Goal: Use online tool/utility: Utilize a website feature to perform a specific function

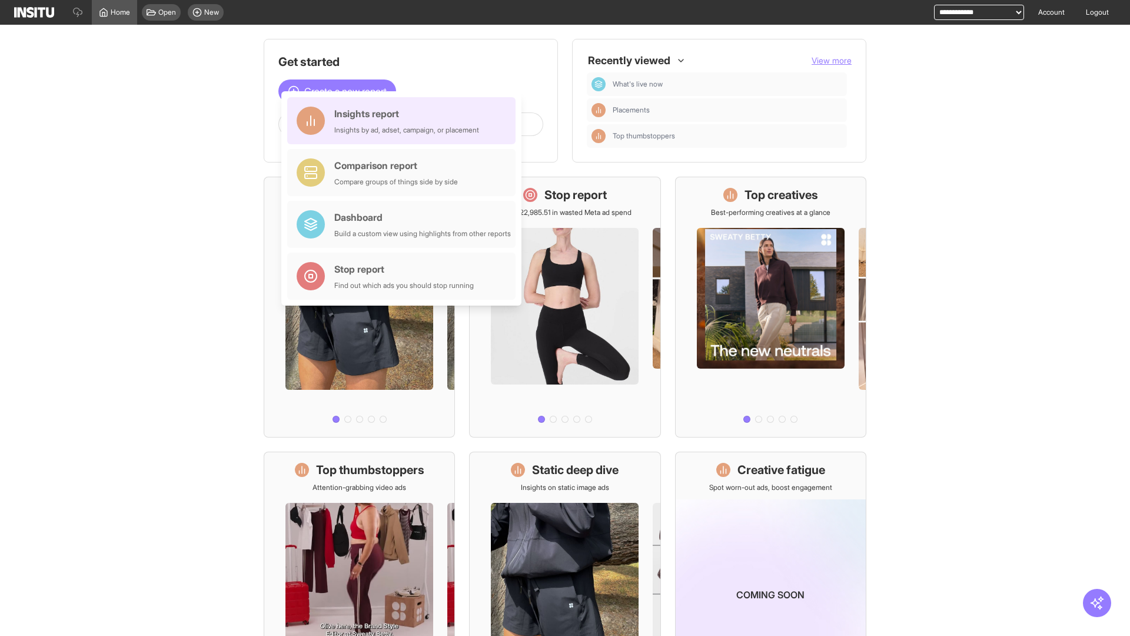
click at [404, 121] on div "Insights report Insights by ad, adset, campaign, or placement" at bounding box center [406, 121] width 145 height 28
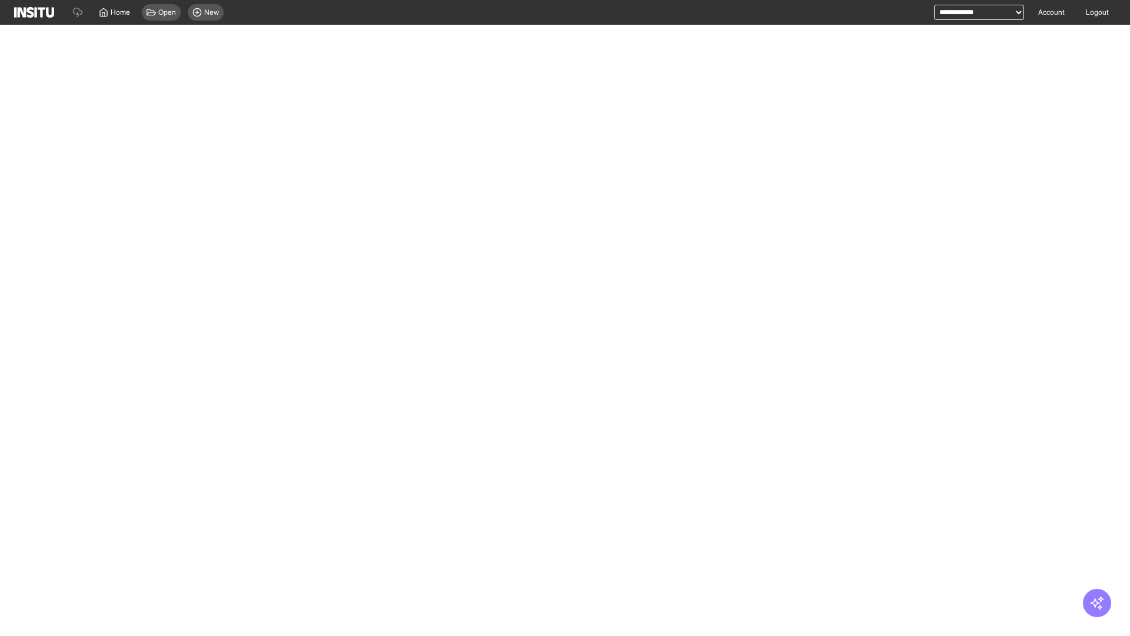
select select "**"
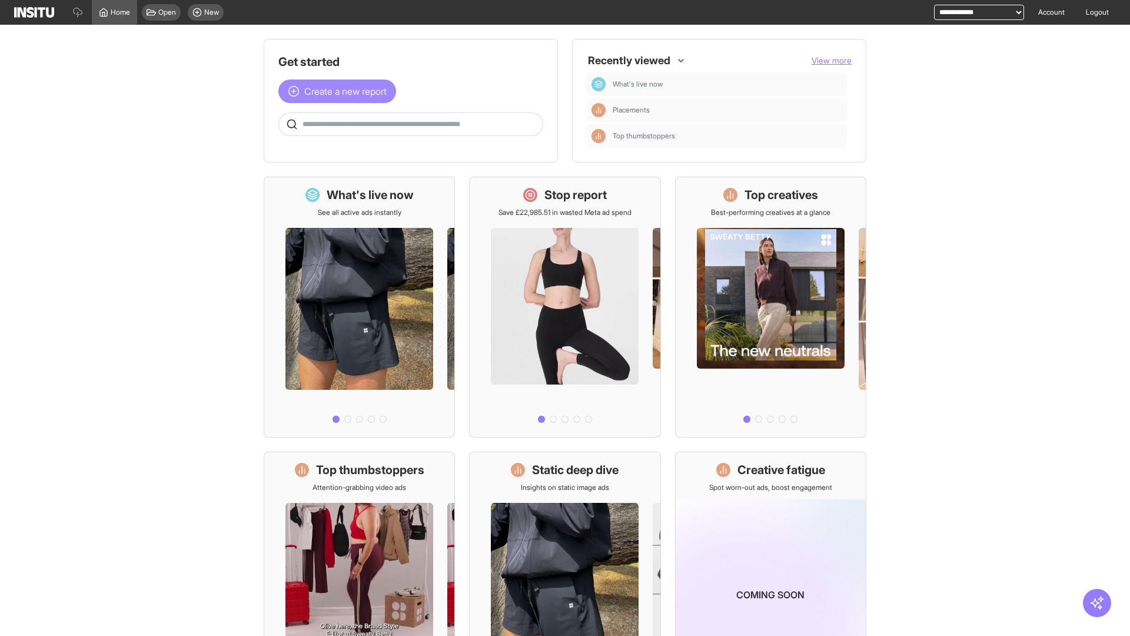
click at [340, 91] on span "Create a new report" at bounding box center [345, 91] width 82 height 14
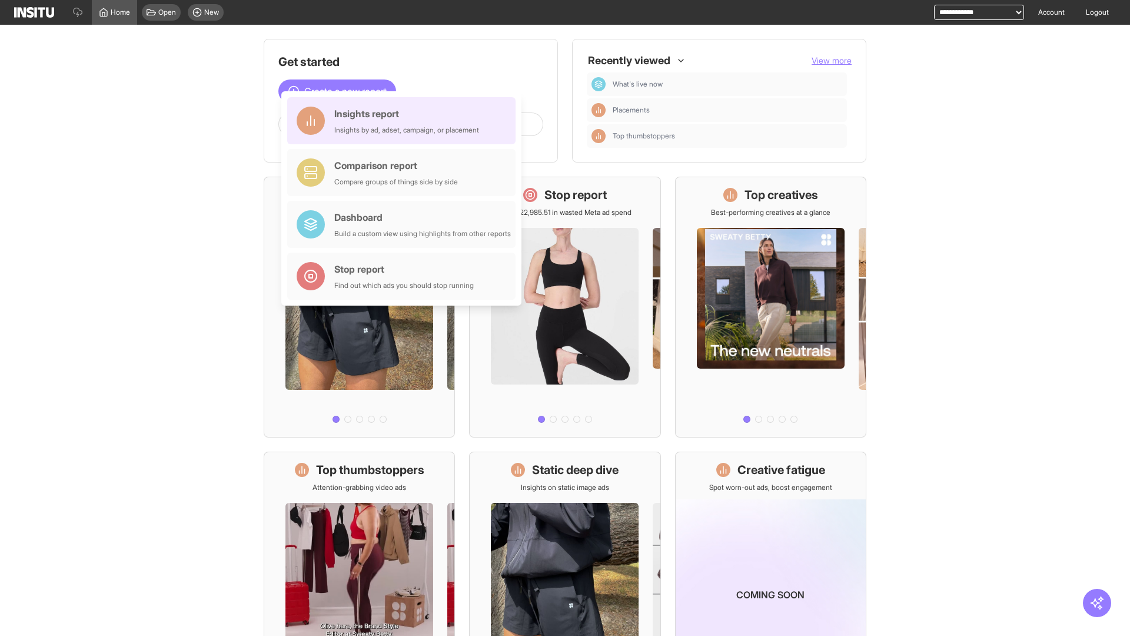
click at [404, 121] on div "Insights report Insights by ad, adset, campaign, or placement" at bounding box center [406, 121] width 145 height 28
